Goal: Check status: Check status

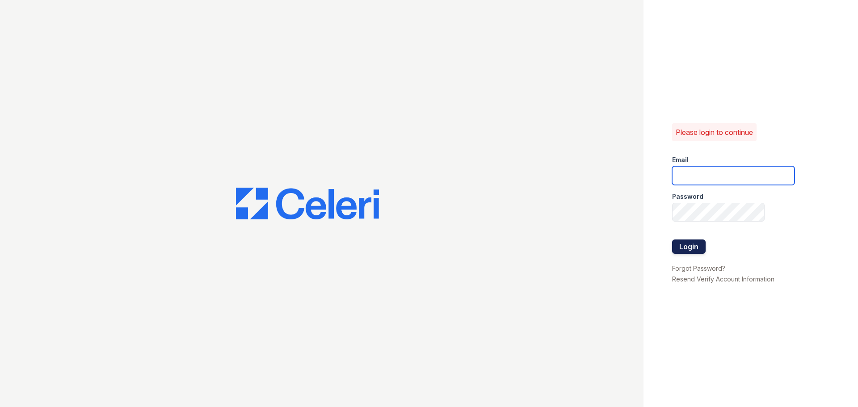
type input "[EMAIL_ADDRESS][DOMAIN_NAME]"
click at [693, 250] on button "Login" at bounding box center [689, 247] width 34 height 14
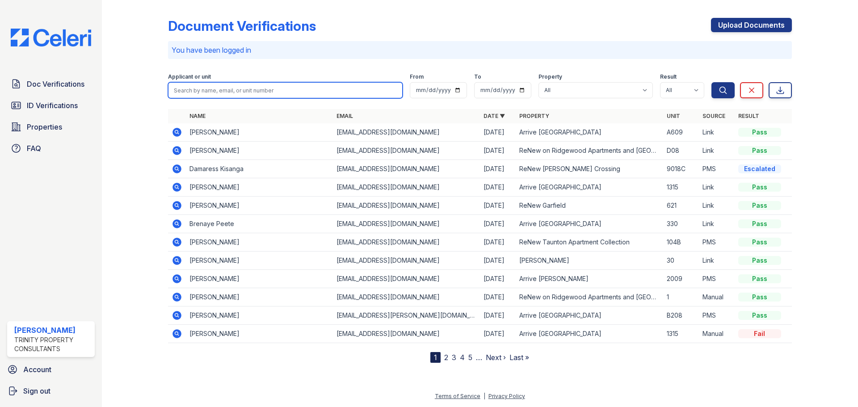
click at [295, 98] on input "search" at bounding box center [285, 90] width 235 height 16
type input "Sang Lee"
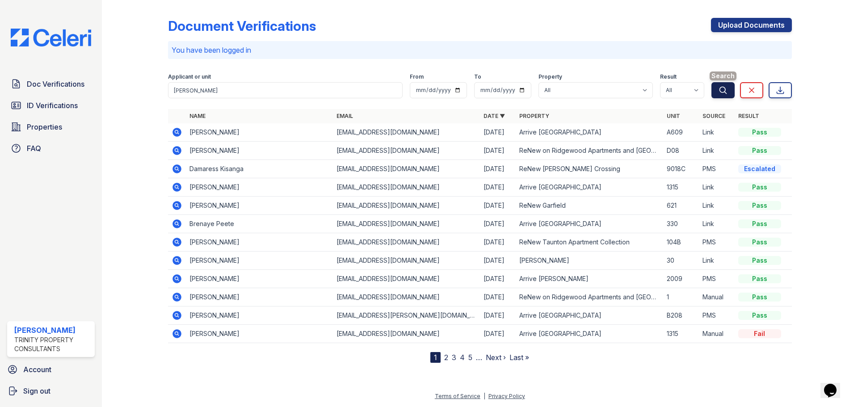
click at [725, 97] on button "Search" at bounding box center [723, 90] width 23 height 16
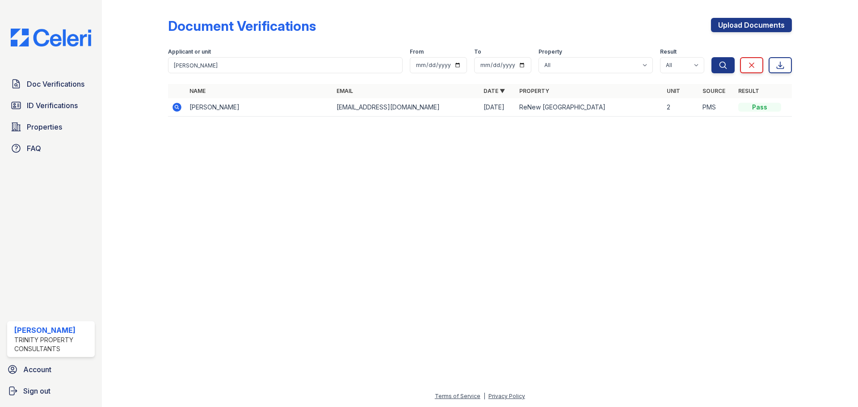
click at [173, 105] on icon at bounding box center [177, 107] width 11 height 11
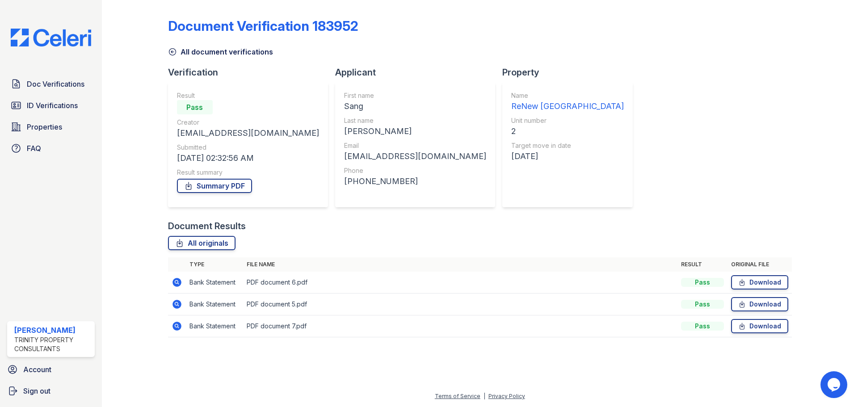
click at [179, 282] on icon at bounding box center [177, 282] width 9 height 9
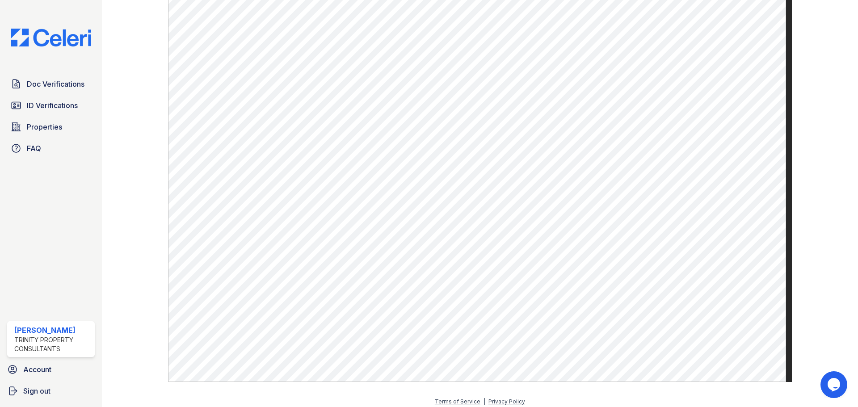
scroll to position [429, 0]
